Goal: Information Seeking & Learning: Learn about a topic

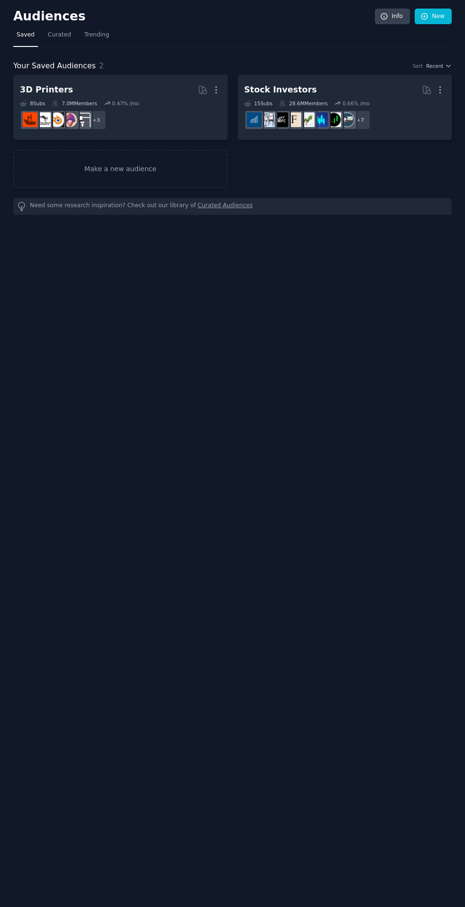
click at [155, 110] on div "+ 3" at bounding box center [120, 120] width 201 height 20
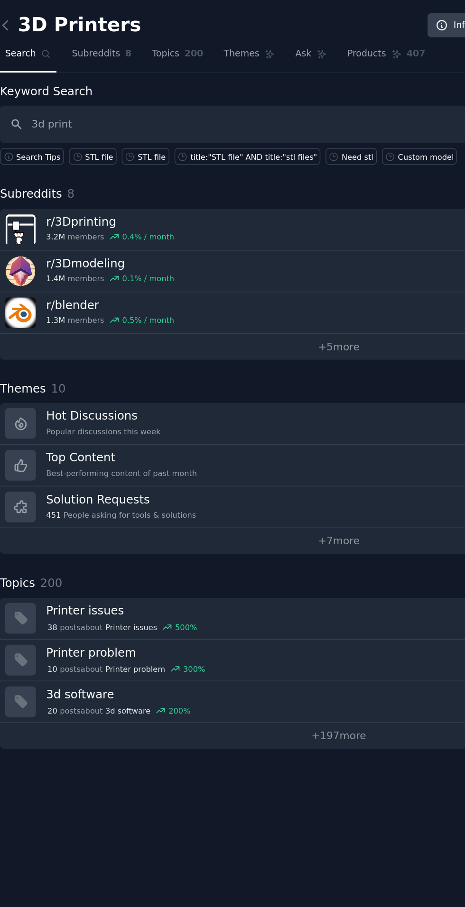
type input "3d print"
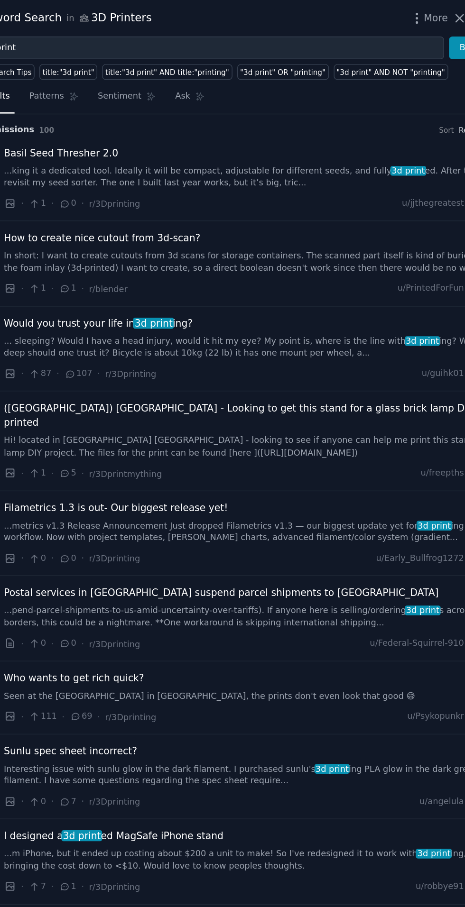
click at [361, 189] on div "How to create nice cutout from 3d-scan? In short: I want to create cutouts from…" at bounding box center [291, 181] width 342 height 45
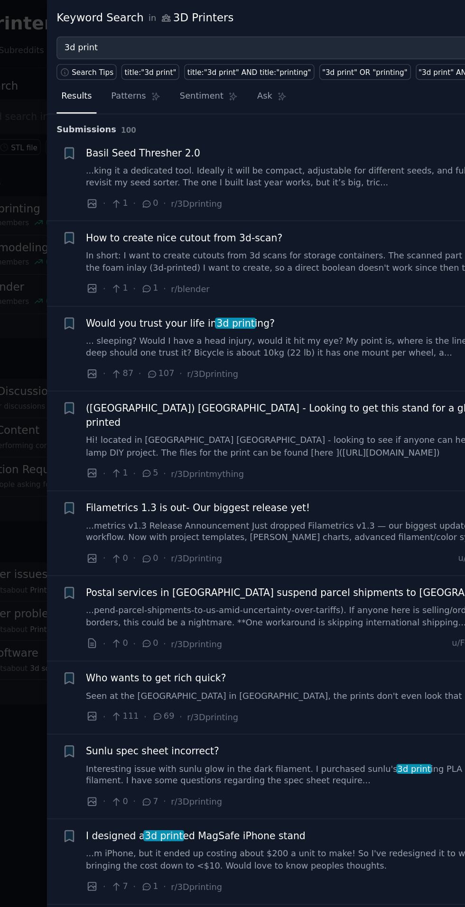
click at [229, 175] on link "In short: I want to create cutouts from 3d scans for storage containers. The sc…" at bounding box center [291, 180] width 342 height 17
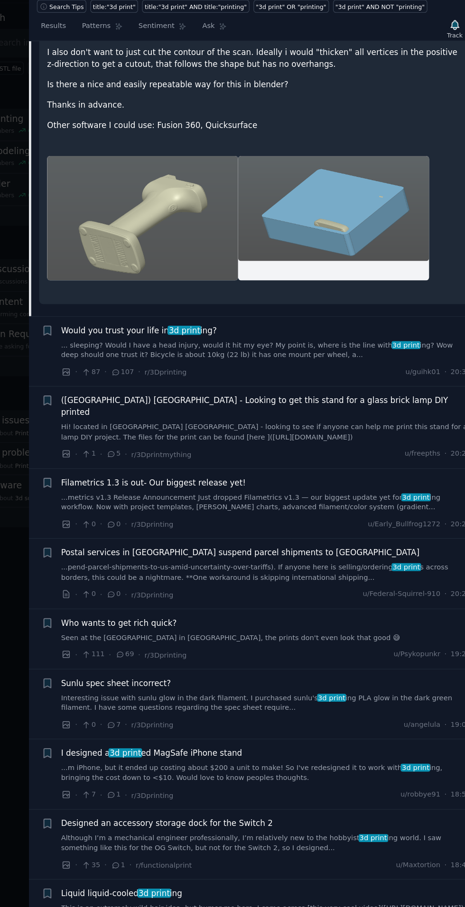
scroll to position [219, 0]
click at [260, 458] on link "...metrics v1.3 Release Announcement Just dropped Filametrics v1.3 — our bigges…" at bounding box center [291, 464] width 342 height 17
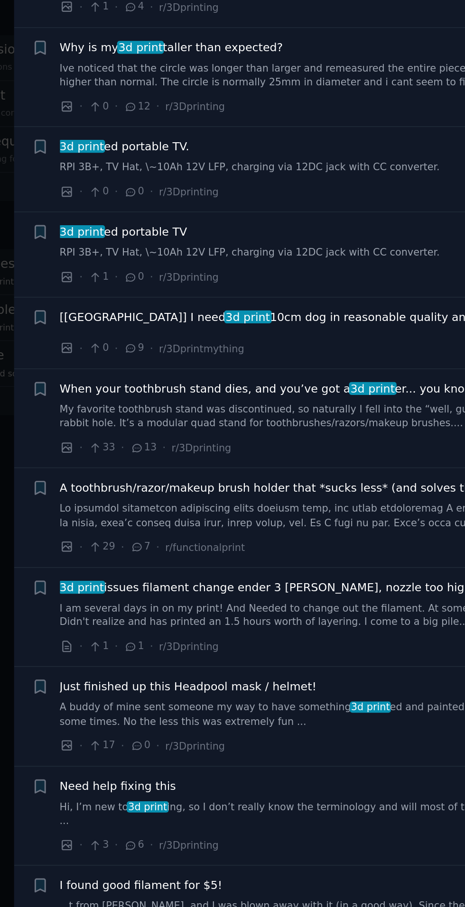
scroll to position [1446, 0]
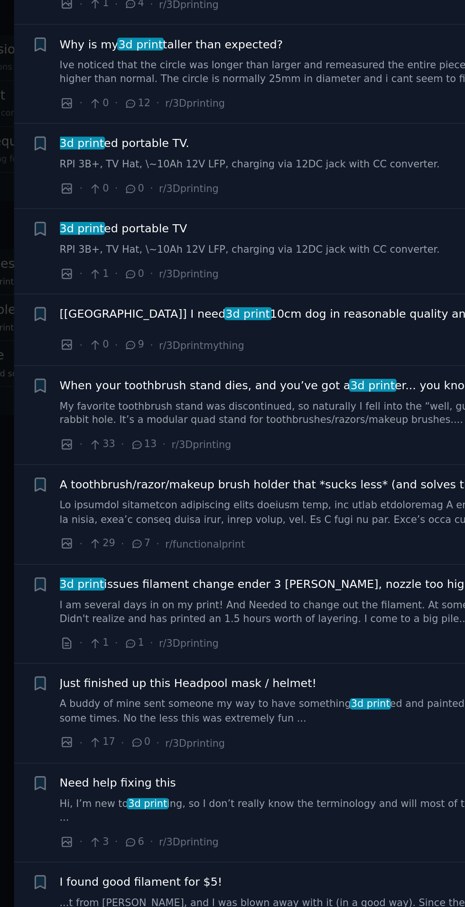
click at [260, 420] on span "[[GEOGRAPHIC_DATA]] I need 3d print 10cm dog in reasonable quality and send." at bounding box center [252, 425] width 264 height 10
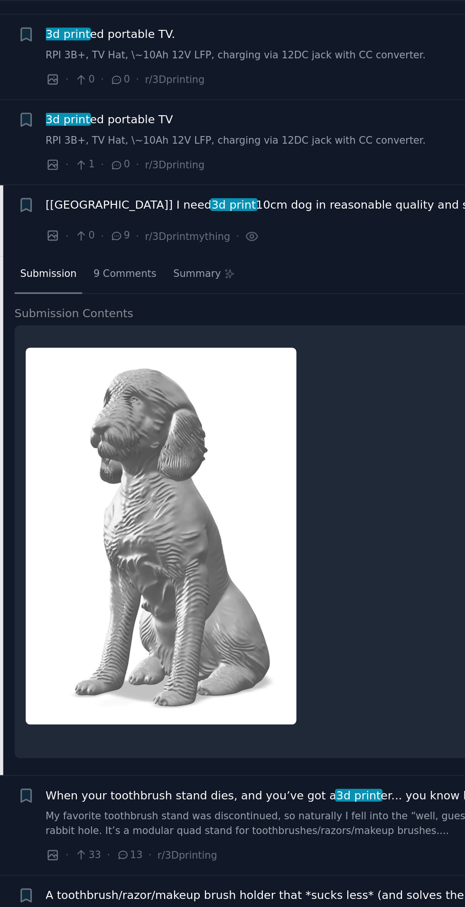
scroll to position [1045, 0]
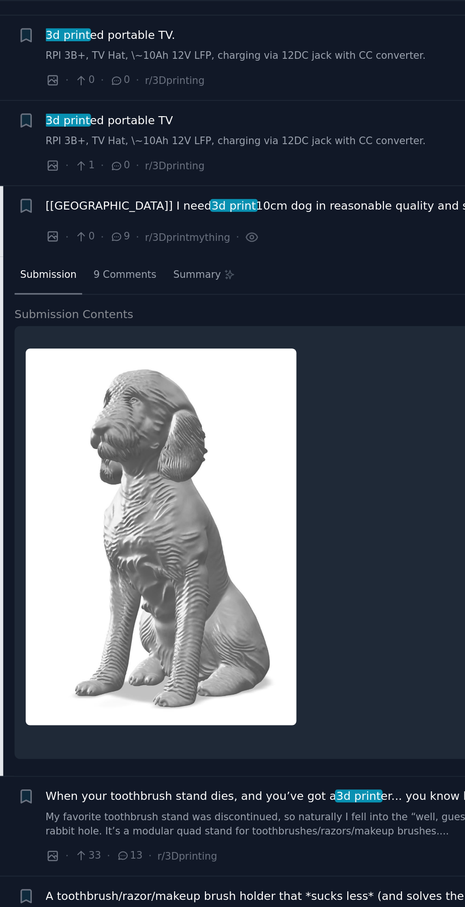
click at [189, 194] on span "[[GEOGRAPHIC_DATA]] I need 3d print 10cm dog in reasonable quality and send." at bounding box center [252, 199] width 264 height 10
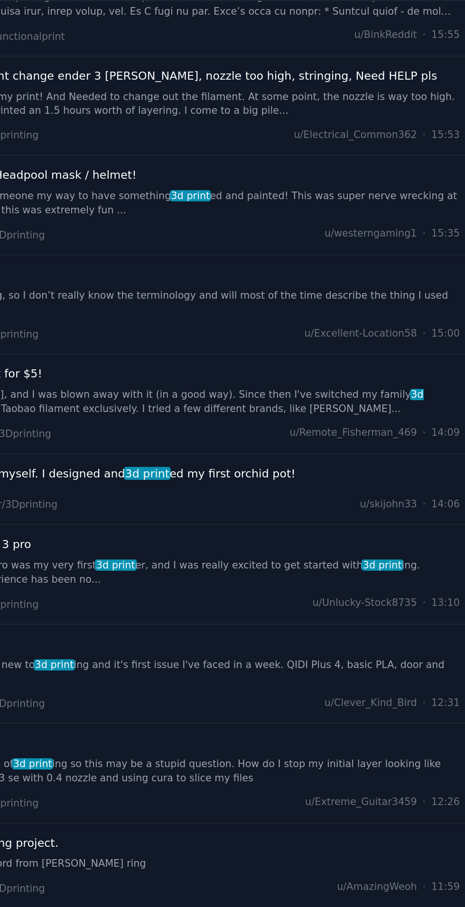
click at [291, 235] on div "Need help fixing this" at bounding box center [291, 240] width 342 height 10
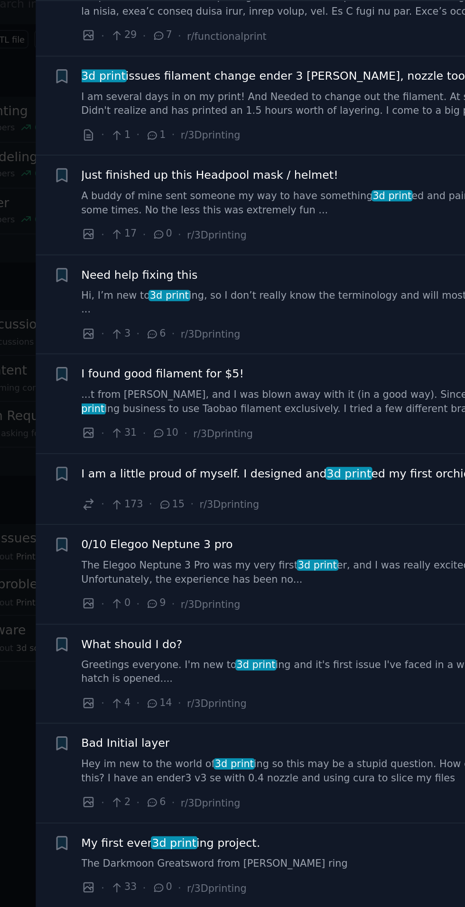
click at [164, 235] on span "Need help fixing this" at bounding box center [154, 240] width 69 height 10
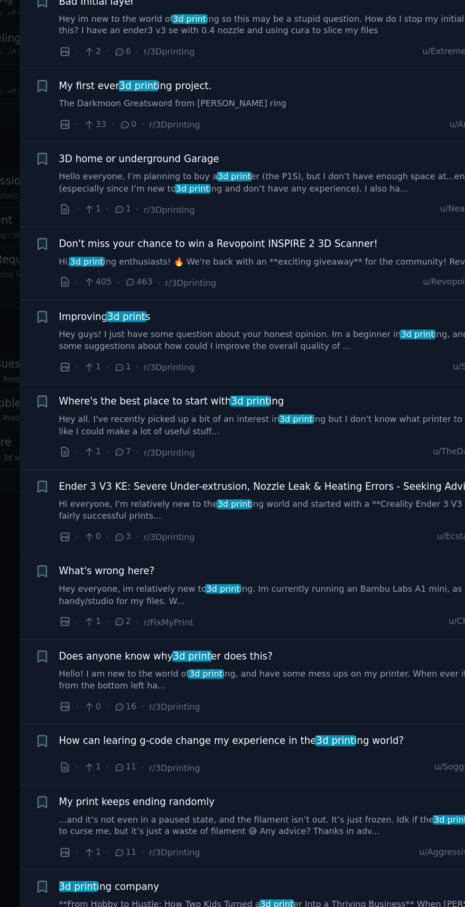
scroll to position [2930, 0]
